Goal: Browse casually

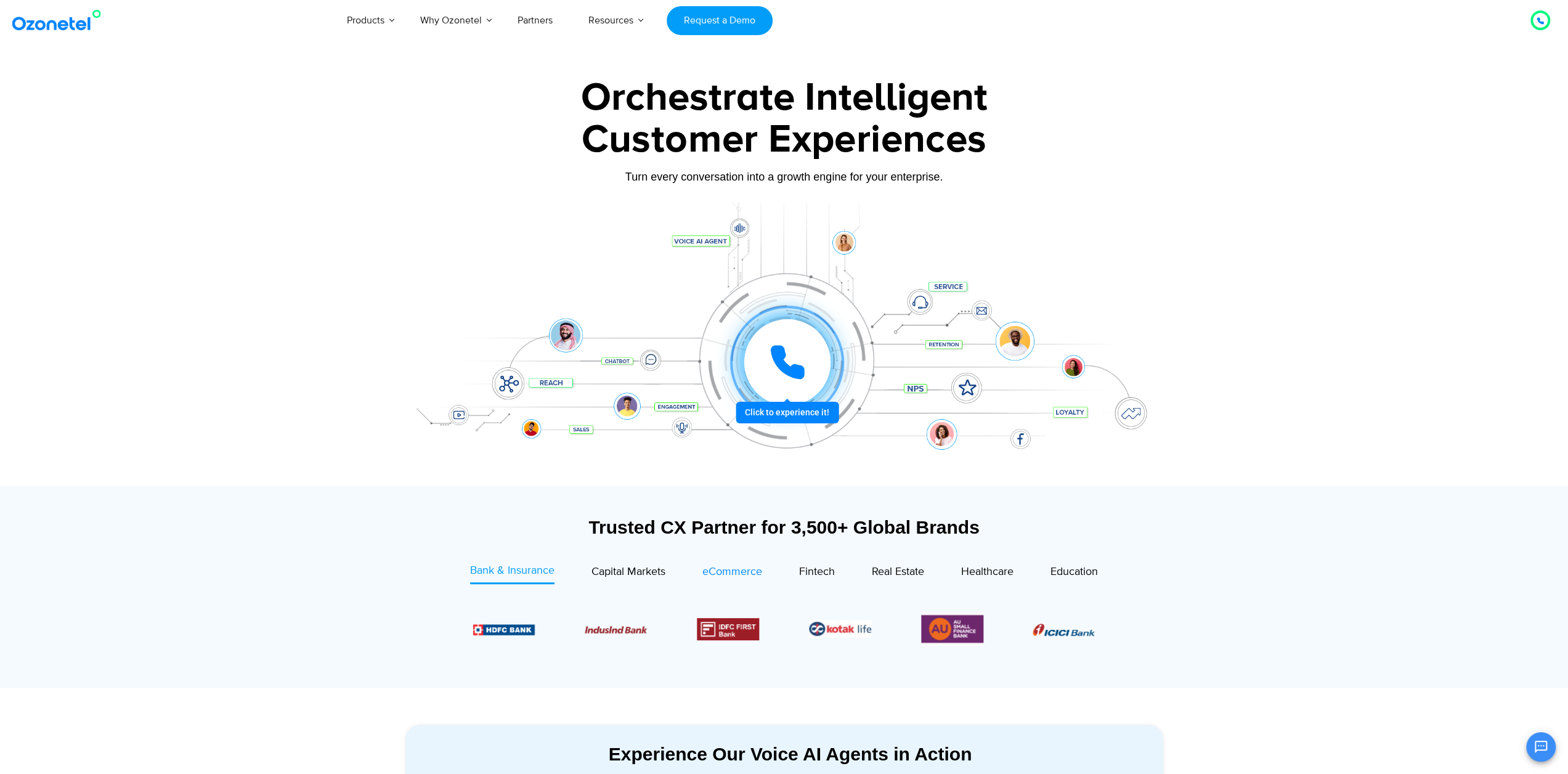
click at [713, 569] on span "eCommerce" at bounding box center [732, 571] width 60 height 13
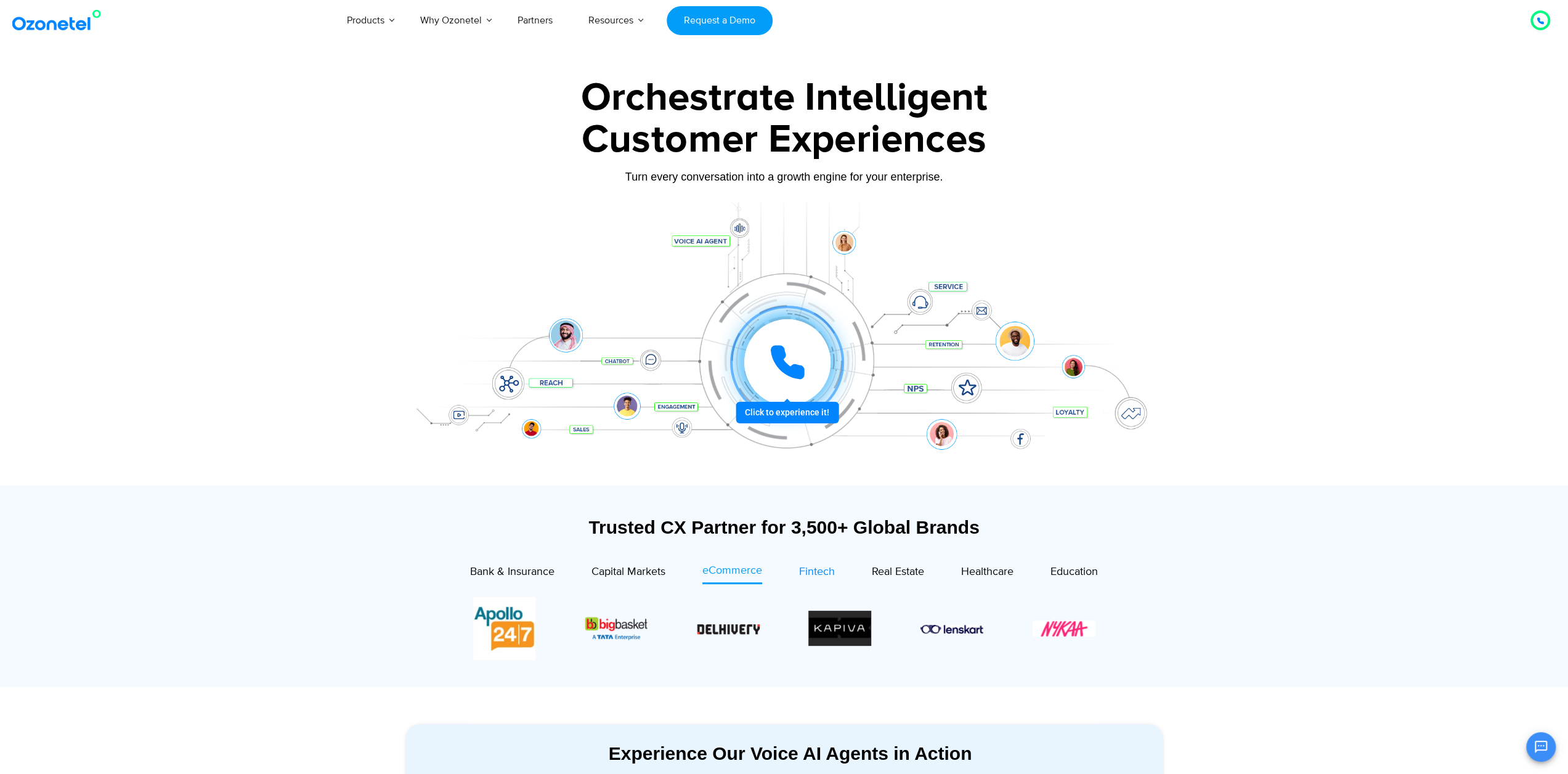
click at [809, 573] on span "Fintech" at bounding box center [817, 571] width 36 height 13
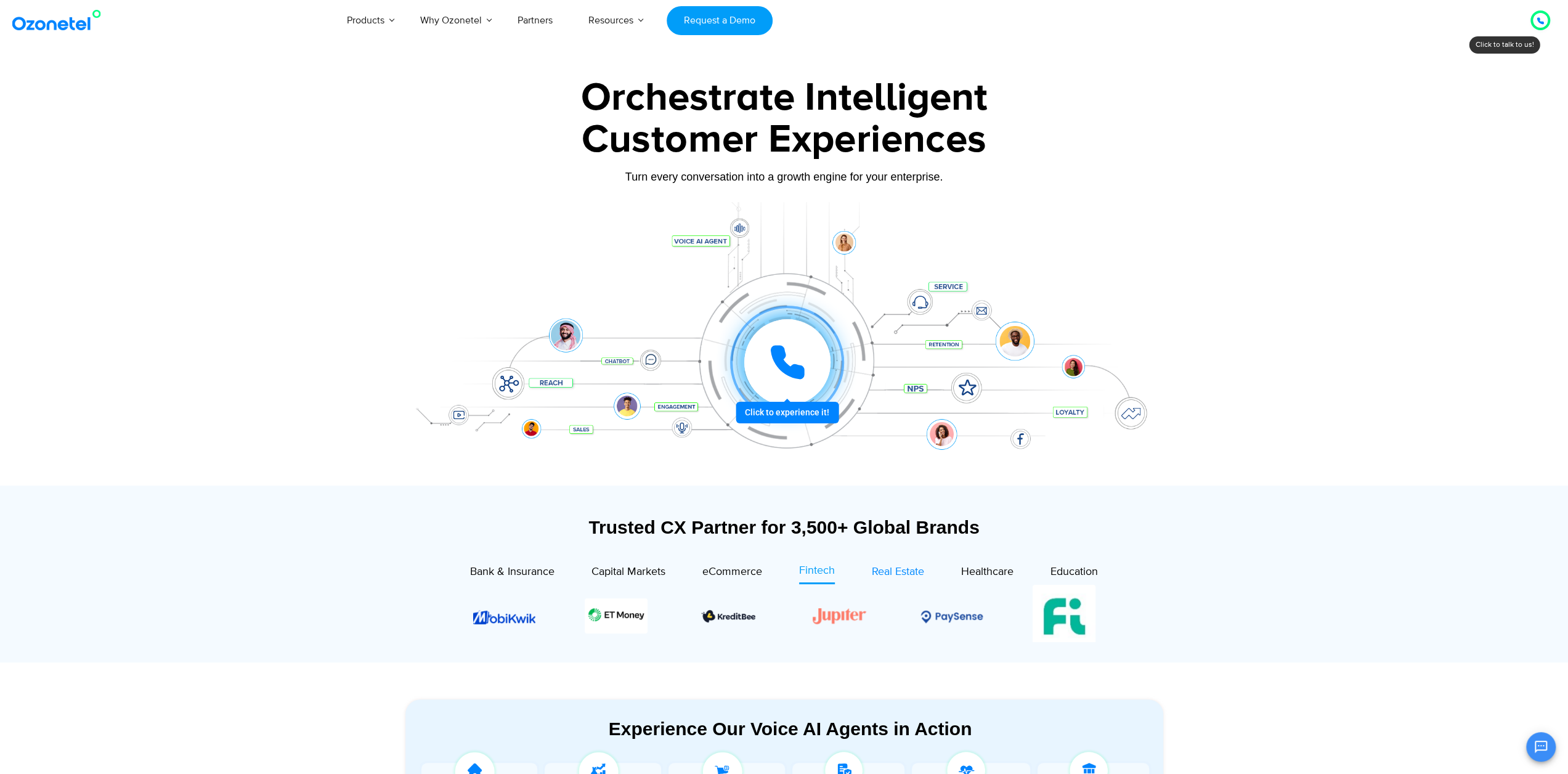
click at [890, 570] on span "Real Estate" at bounding box center [897, 571] width 53 height 13
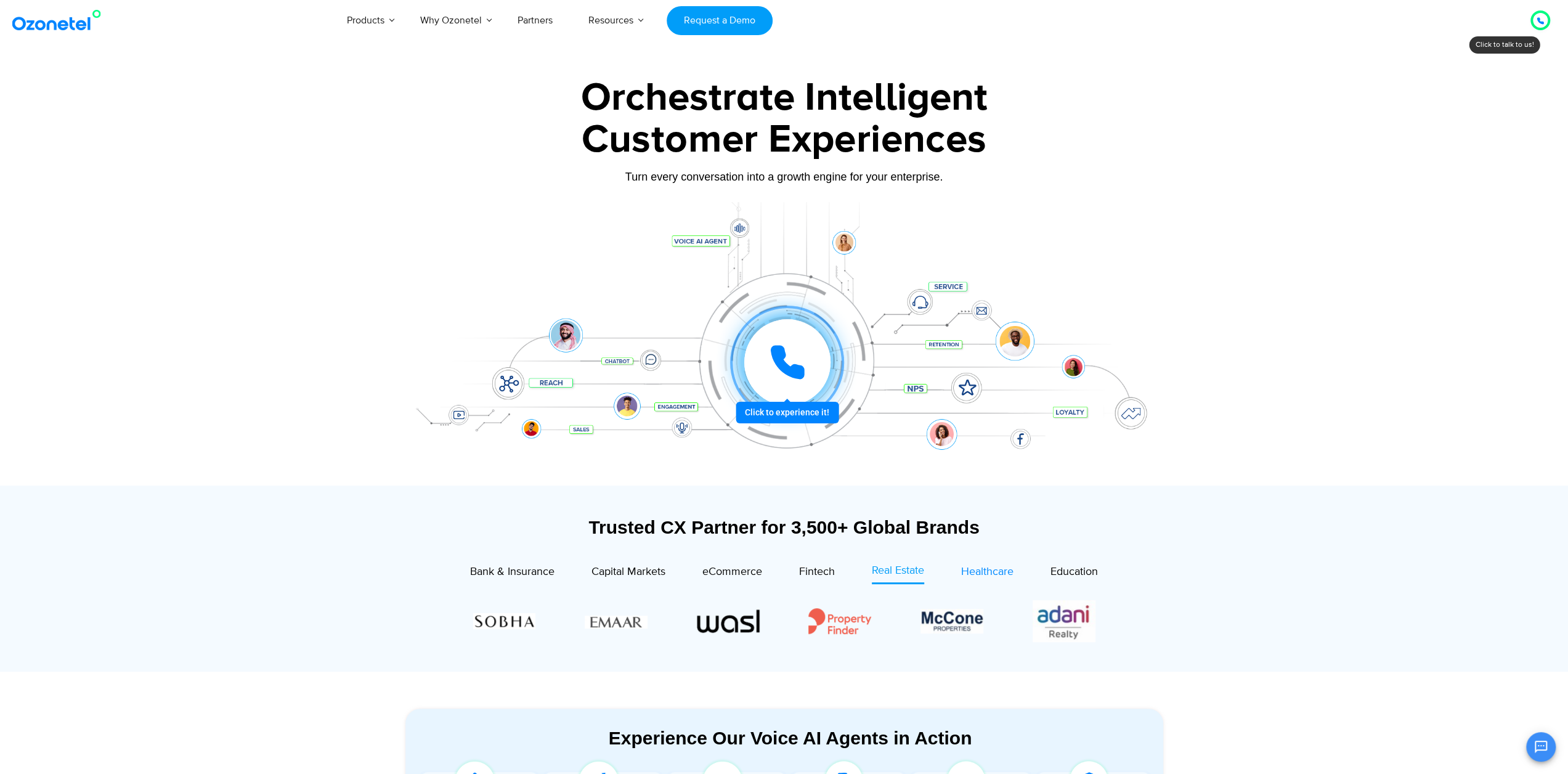
click at [982, 568] on span "Healthcare" at bounding box center [988, 571] width 53 height 13
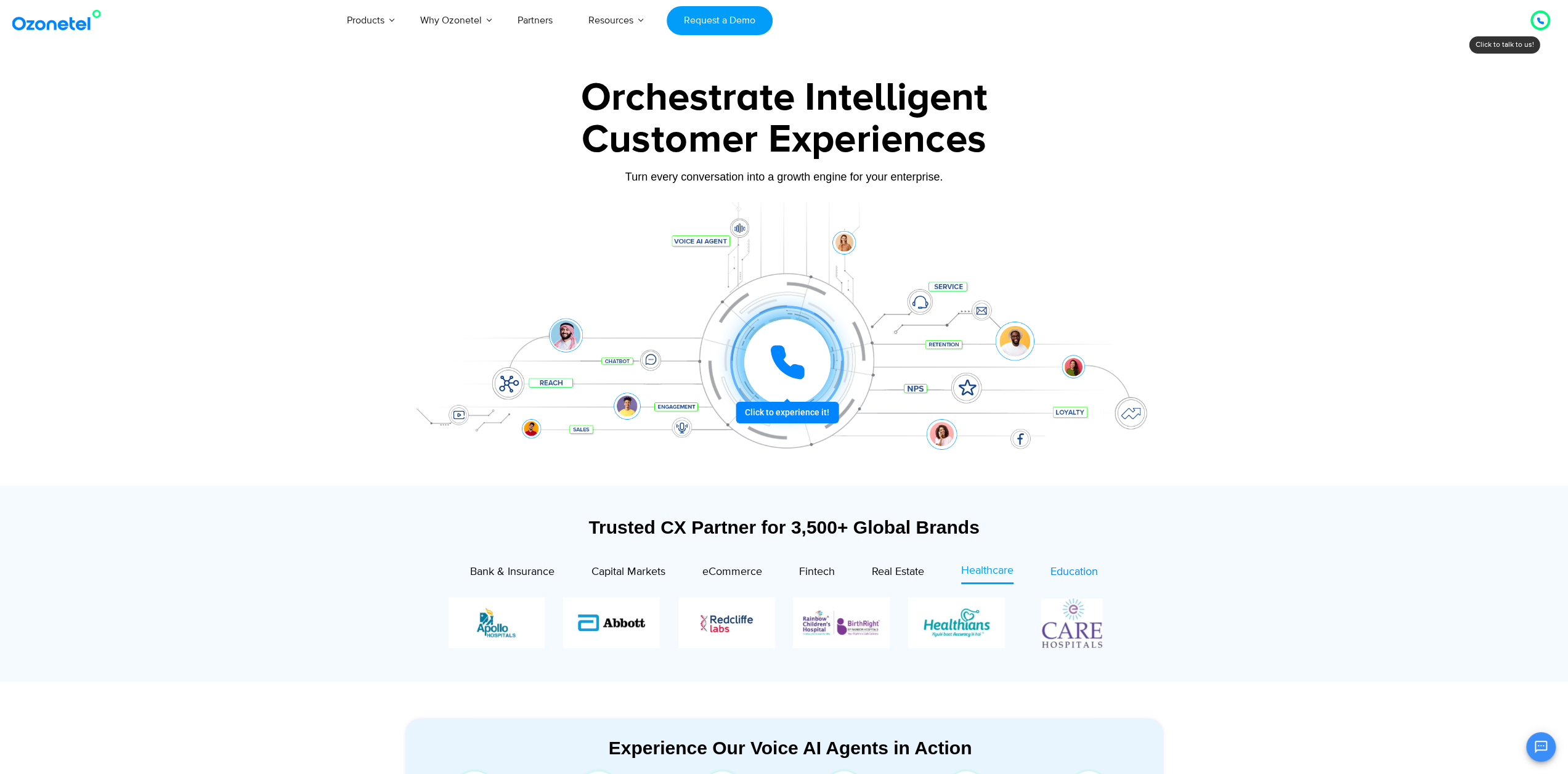
click at [1089, 567] on span "Education" at bounding box center [1074, 571] width 48 height 13
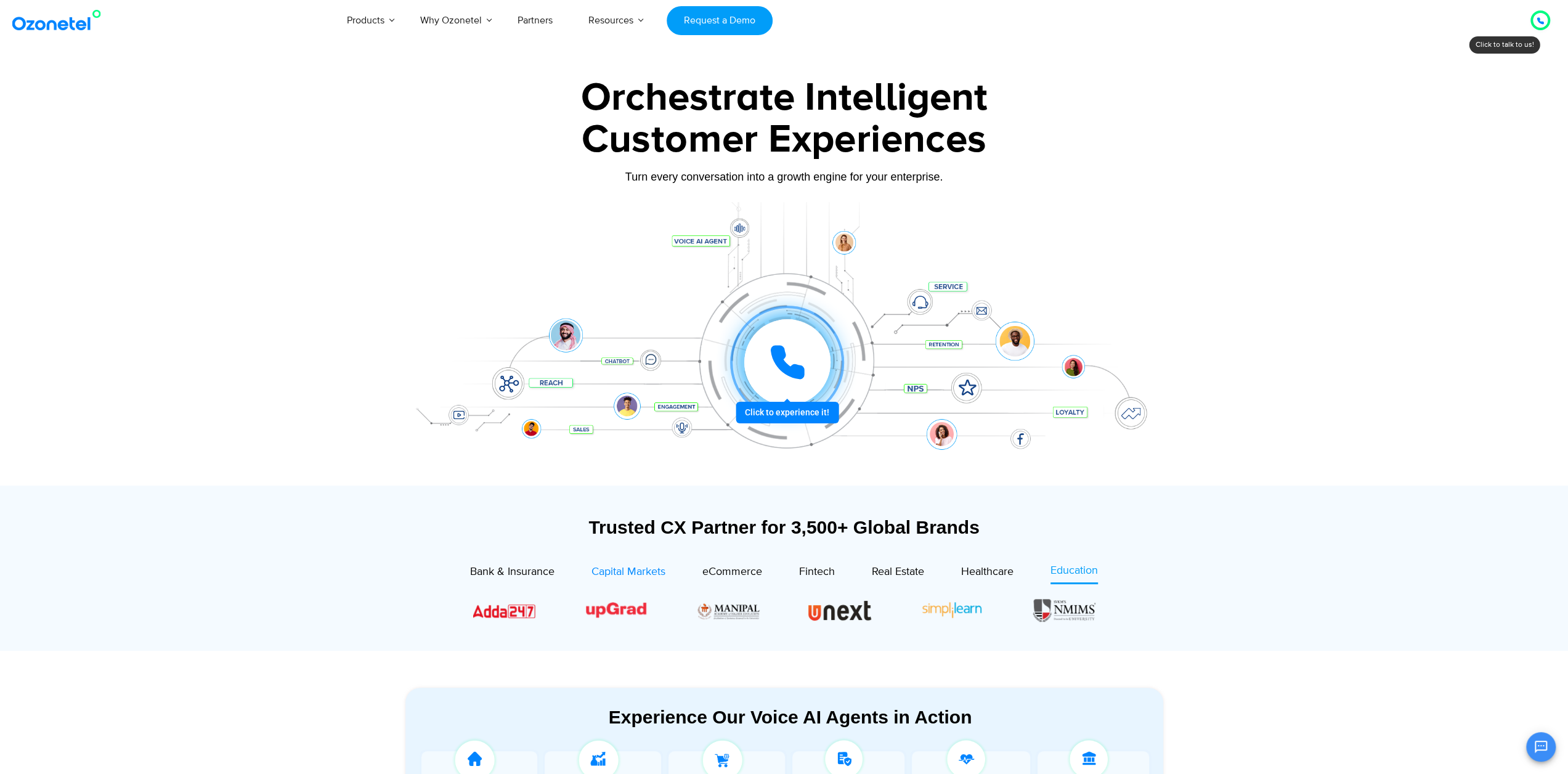
click at [613, 565] on div "Capital Markets" at bounding box center [628, 572] width 74 height 17
